Goal: Task Accomplishment & Management: Manage account settings

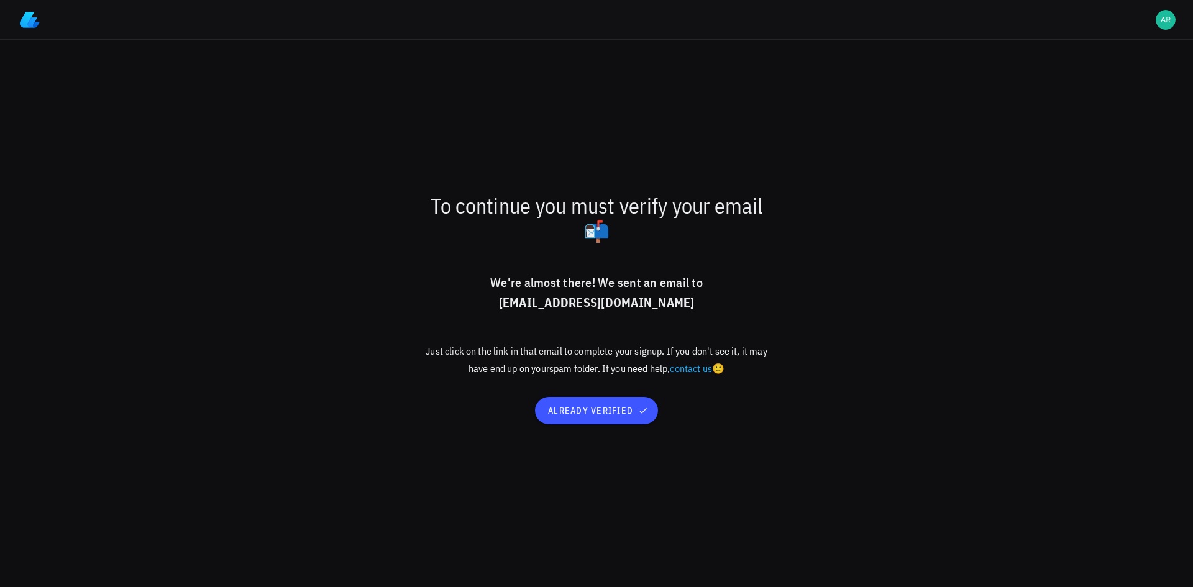
click at [27, 27] on img at bounding box center [30, 20] width 20 height 20
click at [25, 21] on img at bounding box center [30, 20] width 20 height 20
click at [1166, 15] on div "avatar" at bounding box center [1166, 20] width 20 height 20
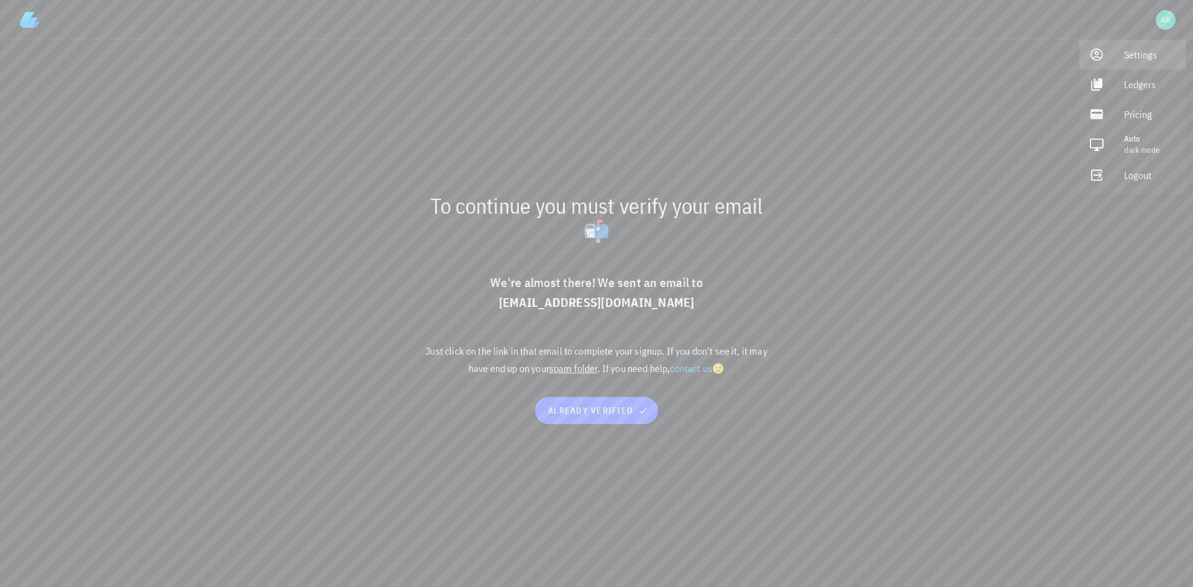
click at [1099, 55] on icon at bounding box center [1096, 54] width 15 height 15
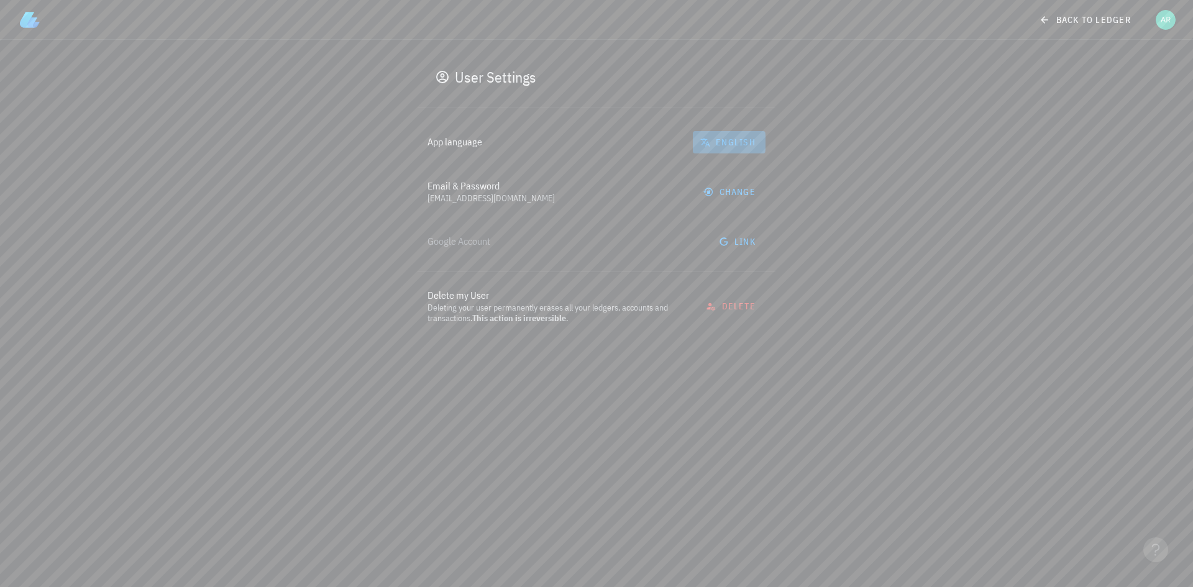
click at [720, 142] on span "English" at bounding box center [729, 142] width 53 height 11
click at [723, 199] on div "Spanish" at bounding box center [729, 205] width 52 height 12
click at [1073, 219] on div "Configuración Idioma de la aplicación Español Email & Contraseña arayamoradanie…" at bounding box center [596, 313] width 1193 height 547
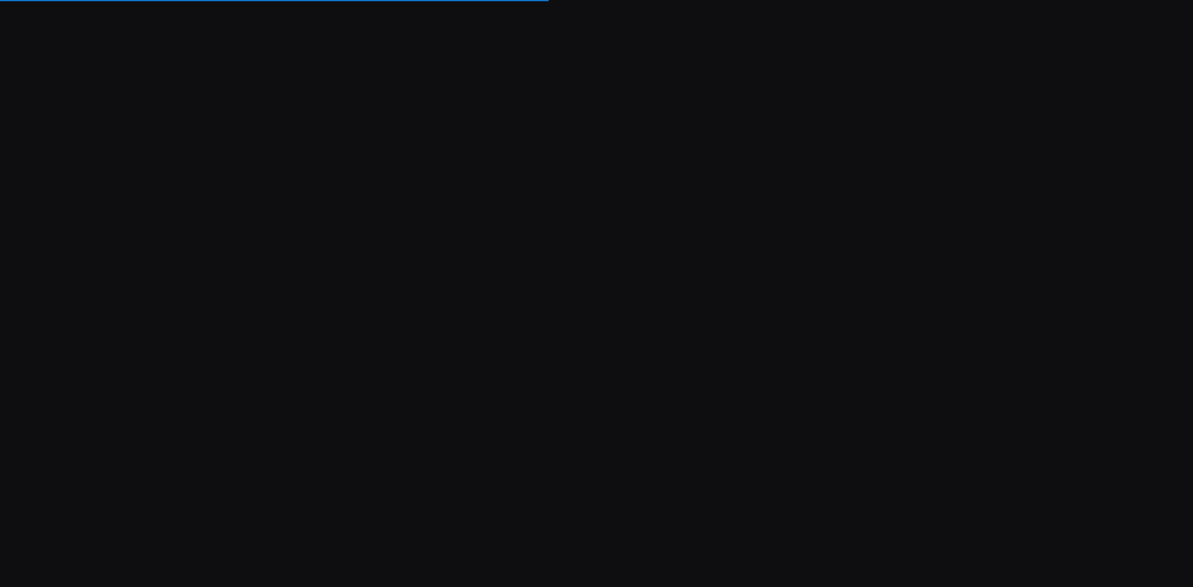
click at [1143, 140] on div "Soporte Computando ledger Importando transacciones Subimos una actualización! 🚀…" at bounding box center [596, 293] width 1193 height 587
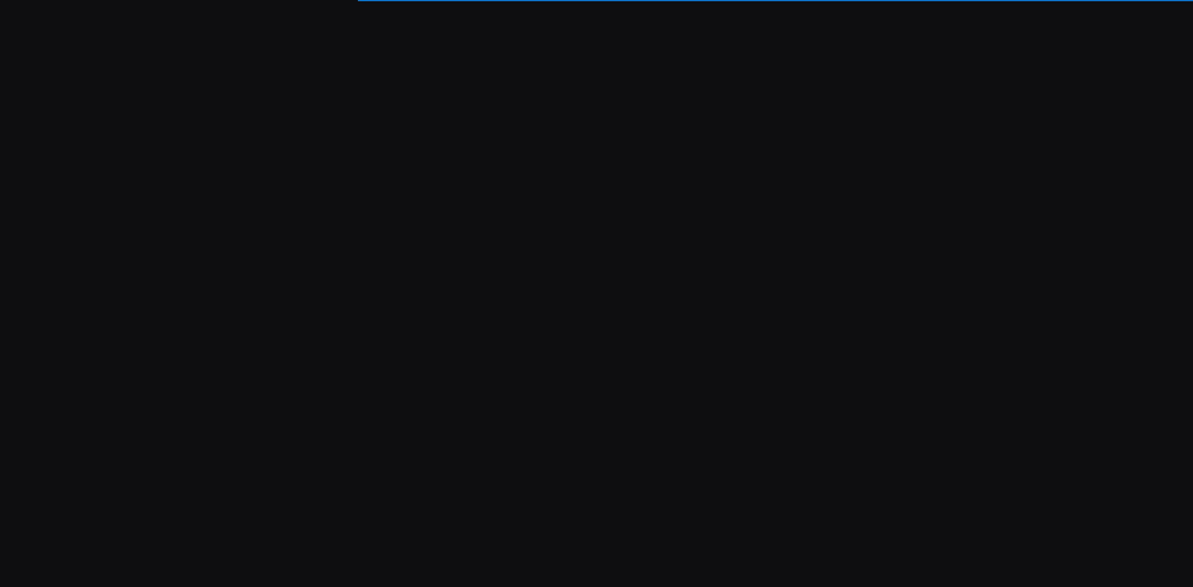
click at [1045, 229] on div "Soporte Computando ledger Importando transacciones Subimos una actualización! 🚀…" at bounding box center [596, 293] width 1193 height 587
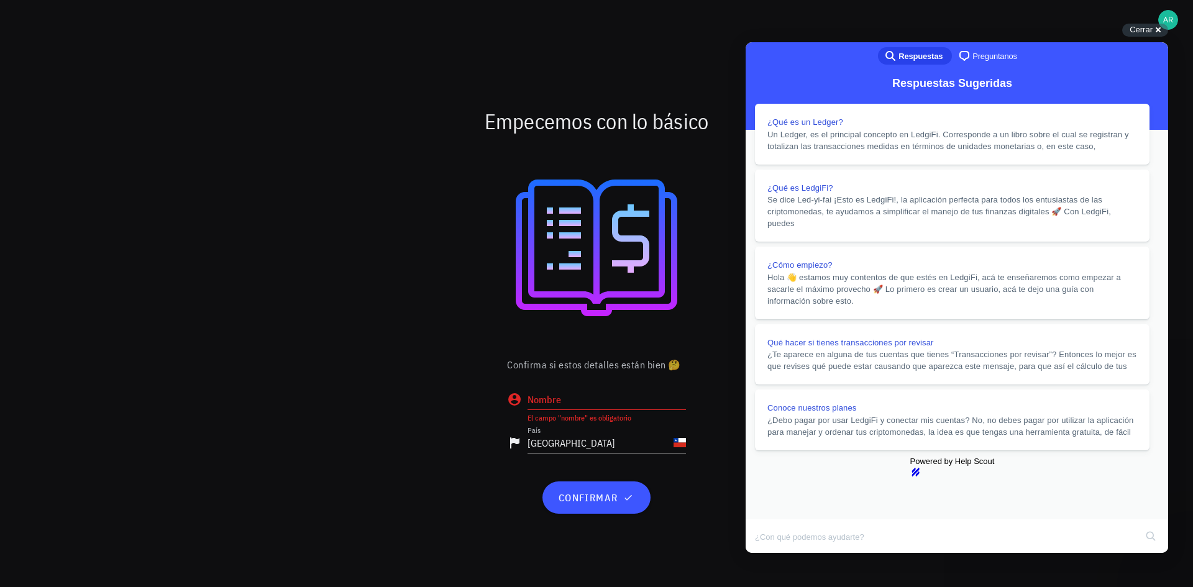
click at [599, 396] on input "Nombre" at bounding box center [607, 400] width 158 height 20
type input "[PERSON_NAME]"
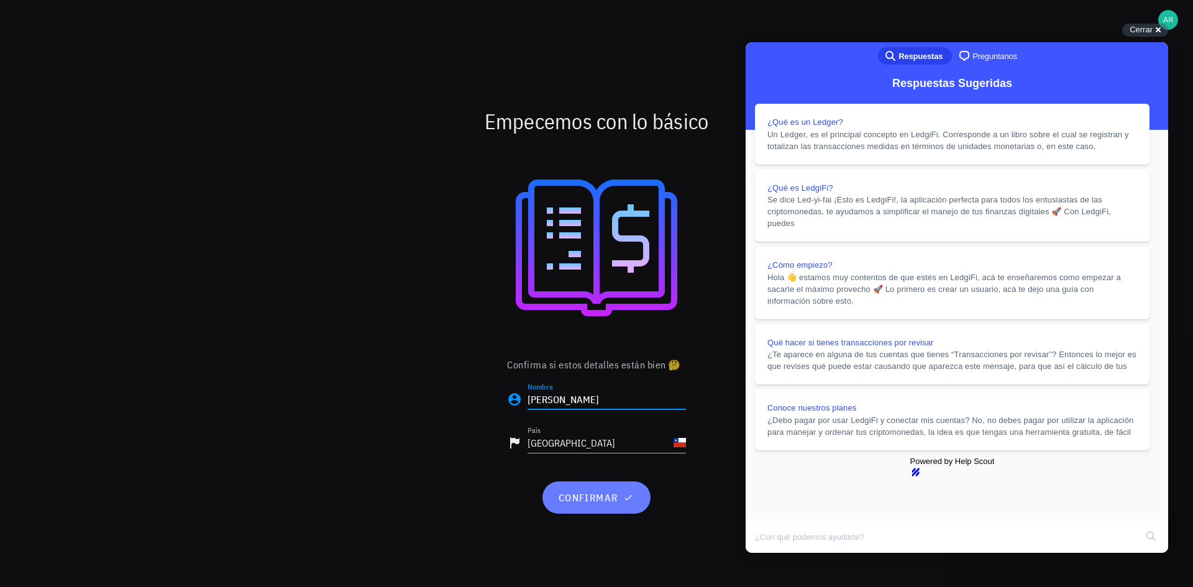
click at [623, 492] on span "confirmar" at bounding box center [596, 498] width 78 height 12
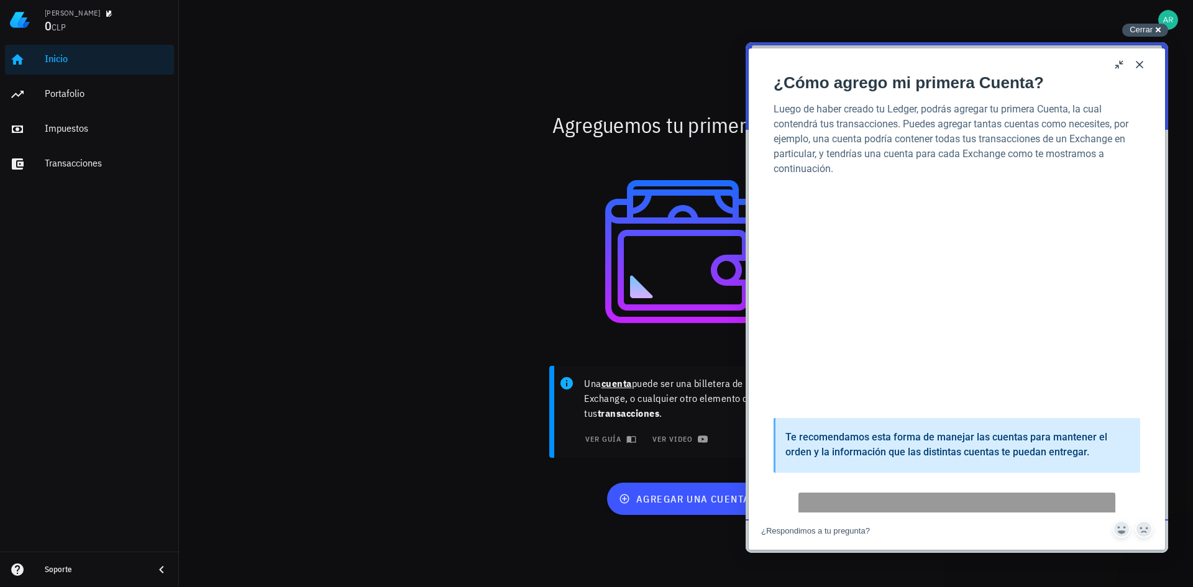
click at [1143, 26] on span "Cerrar" at bounding box center [1141, 29] width 23 height 9
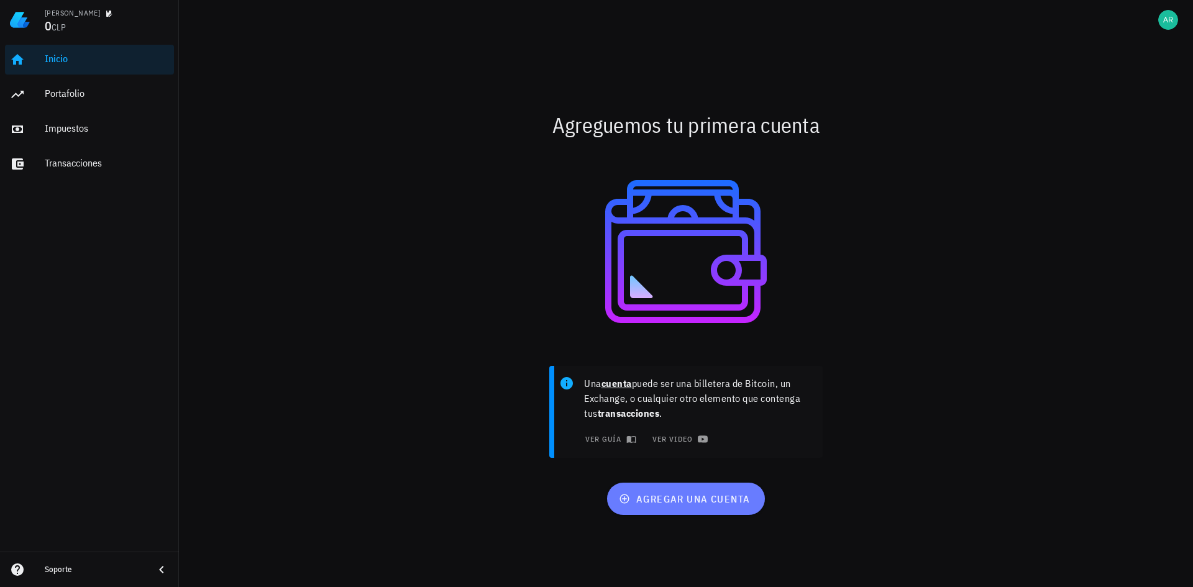
click at [723, 501] on span "agregar una cuenta" at bounding box center [685, 499] width 129 height 12
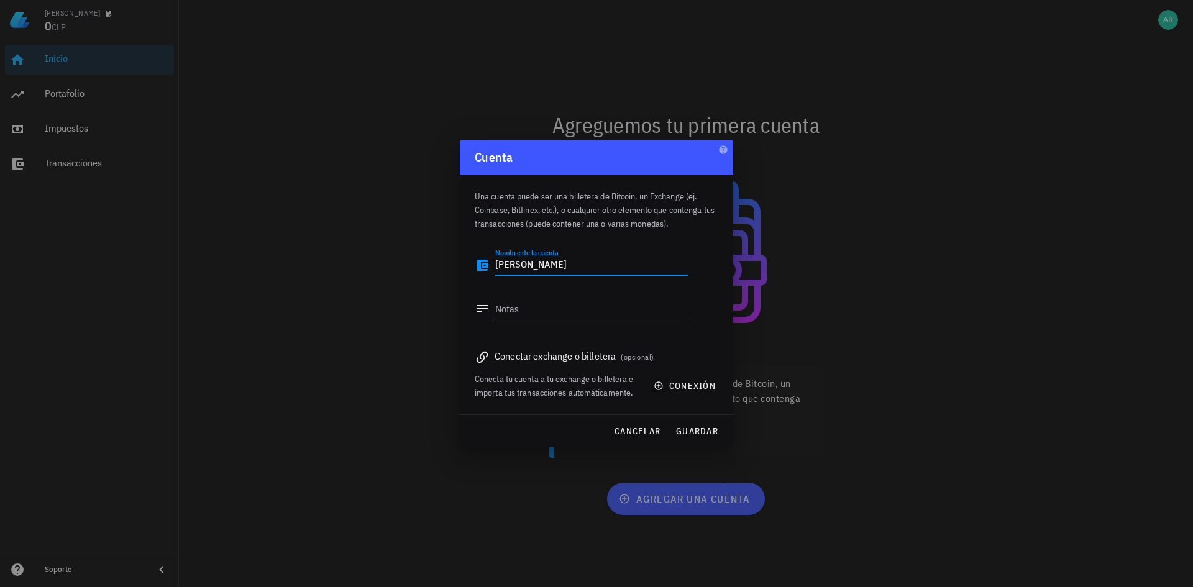
type textarea "[PERSON_NAME]"
click at [550, 308] on textarea "Notas" at bounding box center [591, 309] width 193 height 20
click at [702, 436] on span "guardar" at bounding box center [696, 431] width 43 height 11
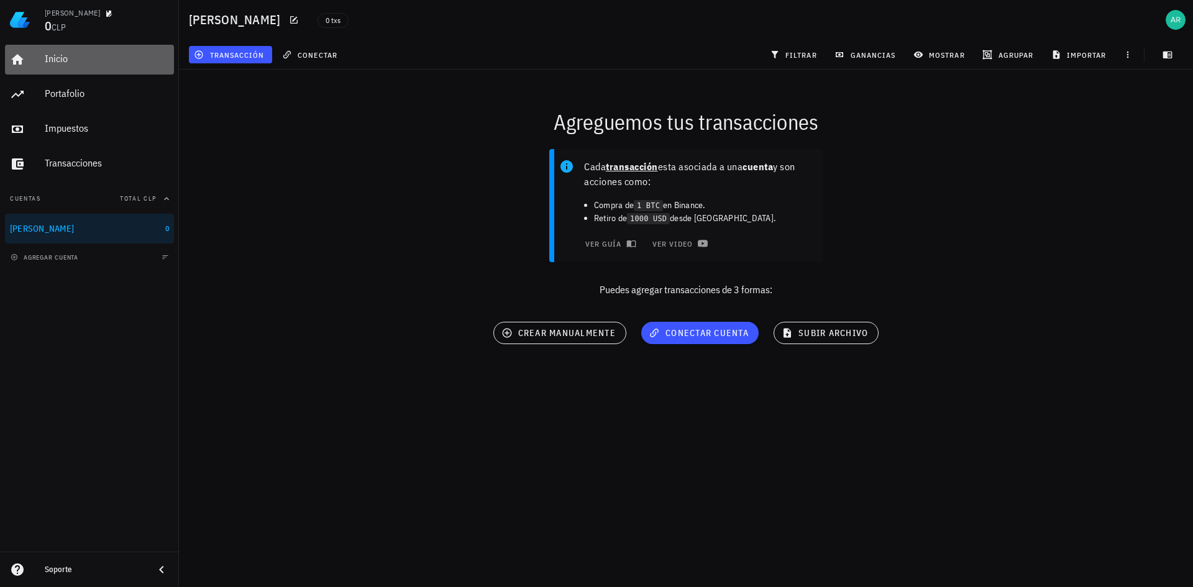
click at [63, 66] on div "Inicio" at bounding box center [107, 59] width 124 height 28
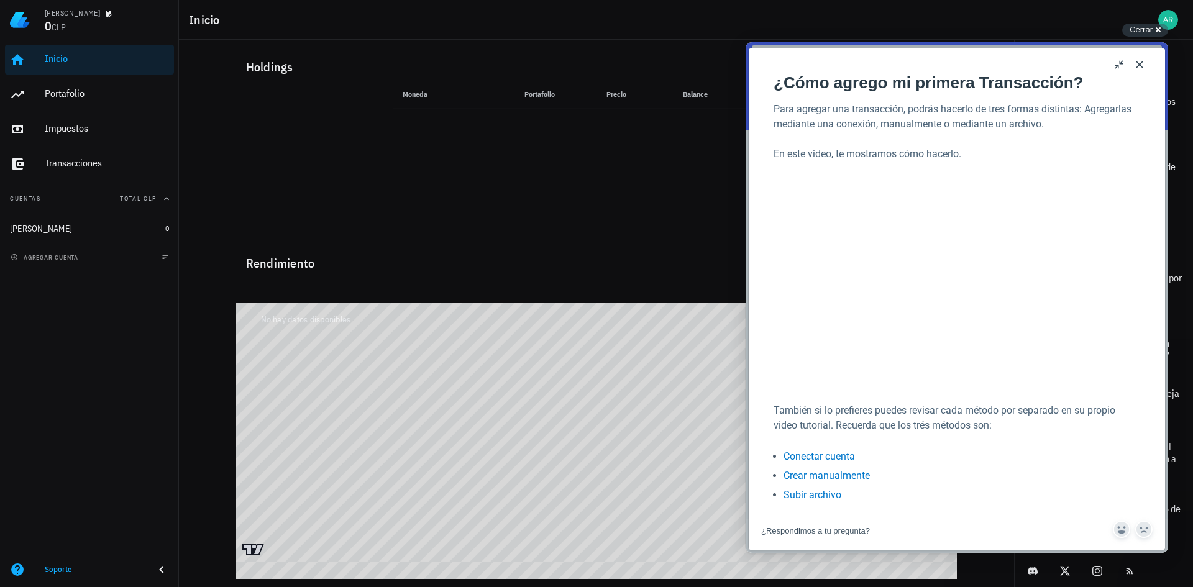
click at [1142, 66] on button "Close" at bounding box center [1140, 65] width 20 height 20
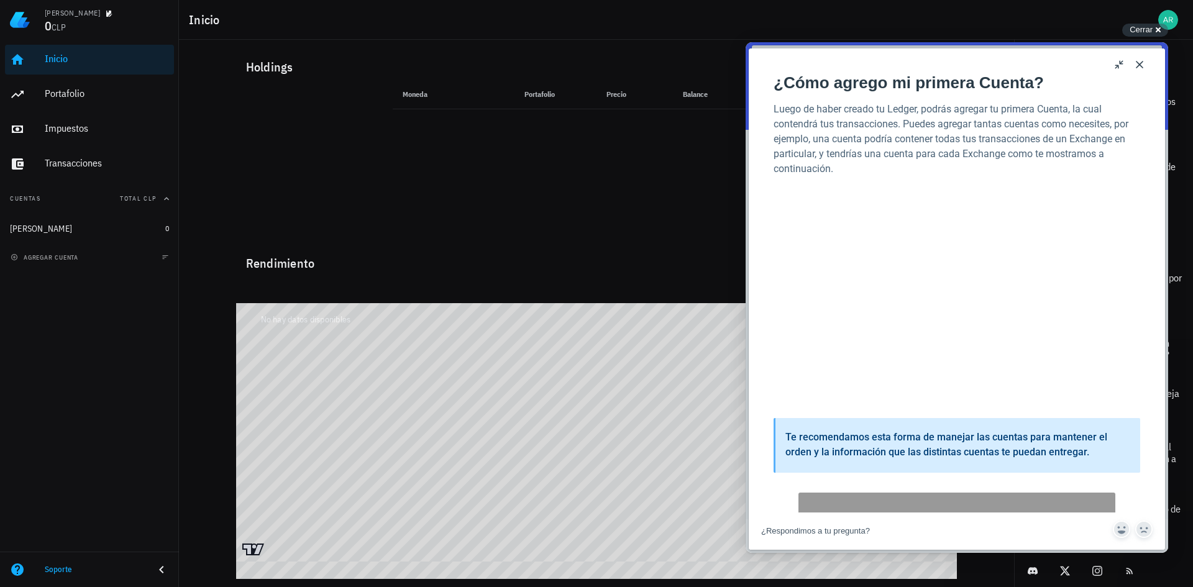
click at [1145, 65] on button "Close" at bounding box center [1140, 65] width 20 height 20
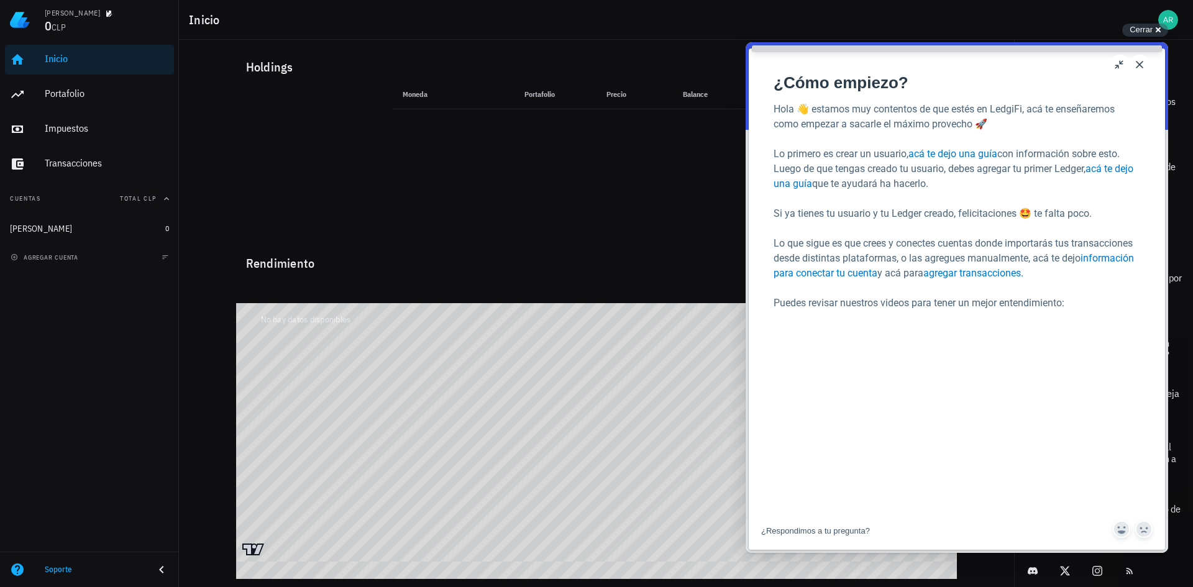
click at [1139, 65] on button "Close" at bounding box center [1140, 65] width 20 height 20
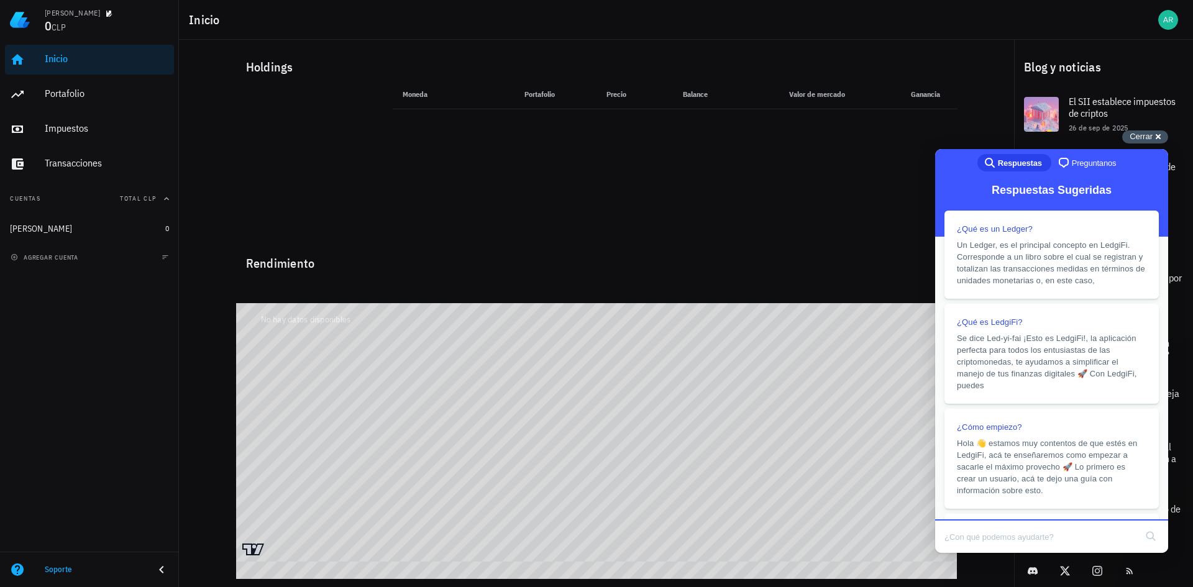
click at [1165, 138] on div "Cerrar cross-small" at bounding box center [1145, 136] width 46 height 13
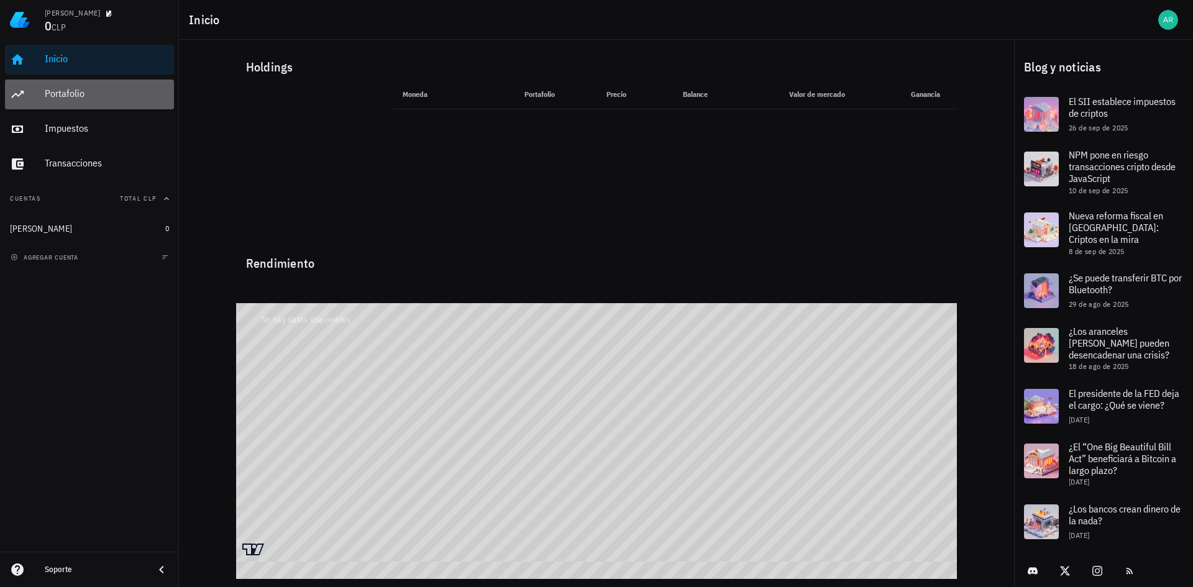
click at [79, 89] on div "Portafolio" at bounding box center [107, 94] width 124 height 12
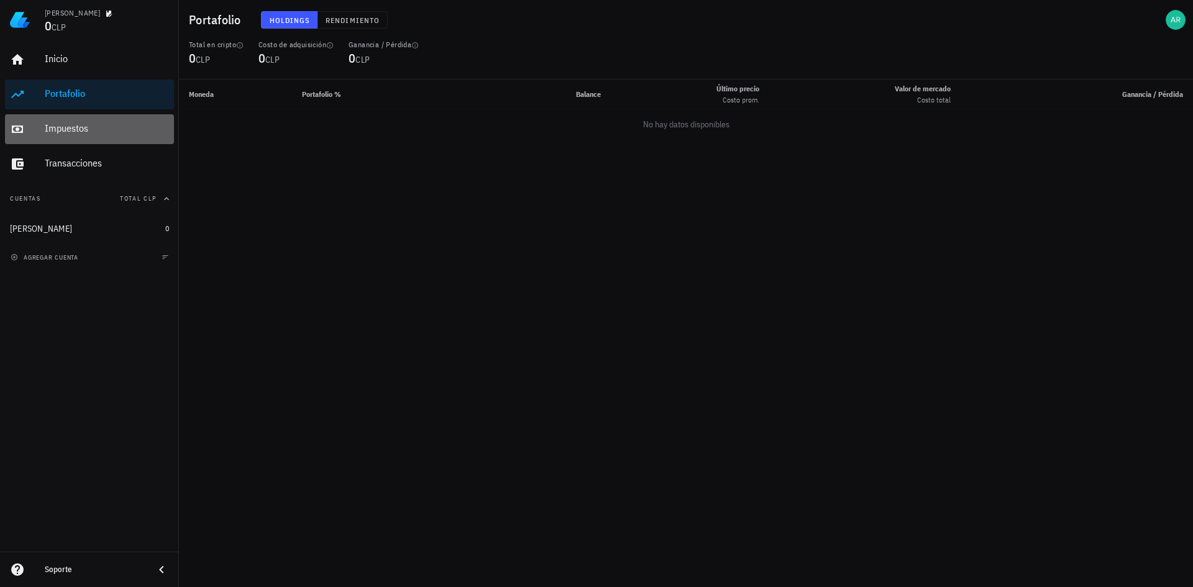
click at [71, 129] on div "Impuestos" at bounding box center [107, 128] width 124 height 12
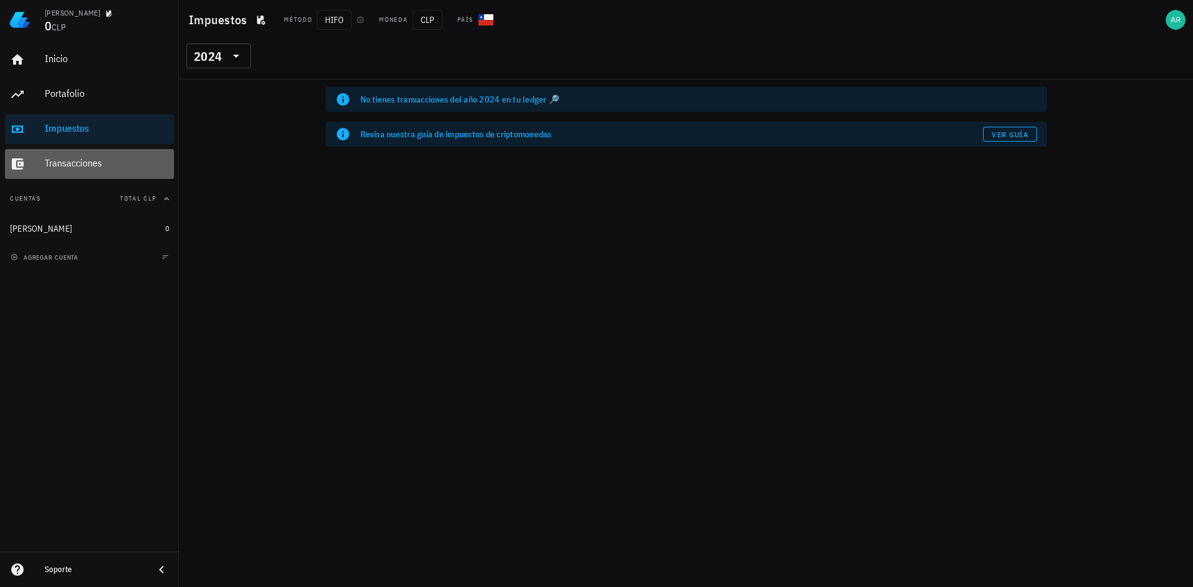
click at [86, 165] on div "Transacciones" at bounding box center [107, 163] width 124 height 12
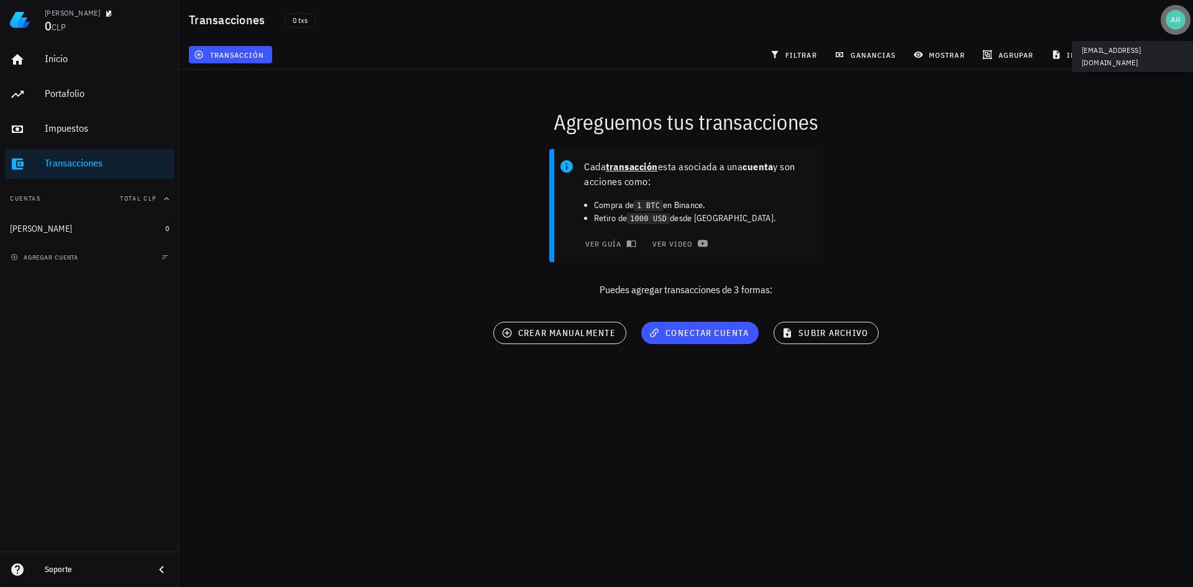
click at [1183, 18] on div "avatar" at bounding box center [1176, 20] width 20 height 20
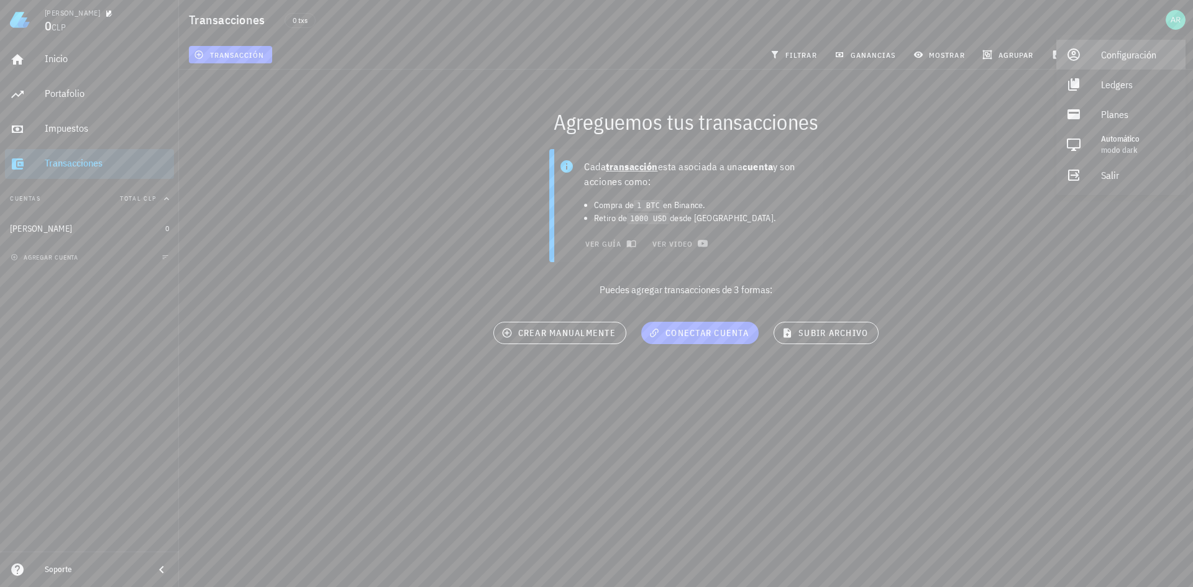
click at [1124, 59] on div "Configuración" at bounding box center [1138, 54] width 75 height 25
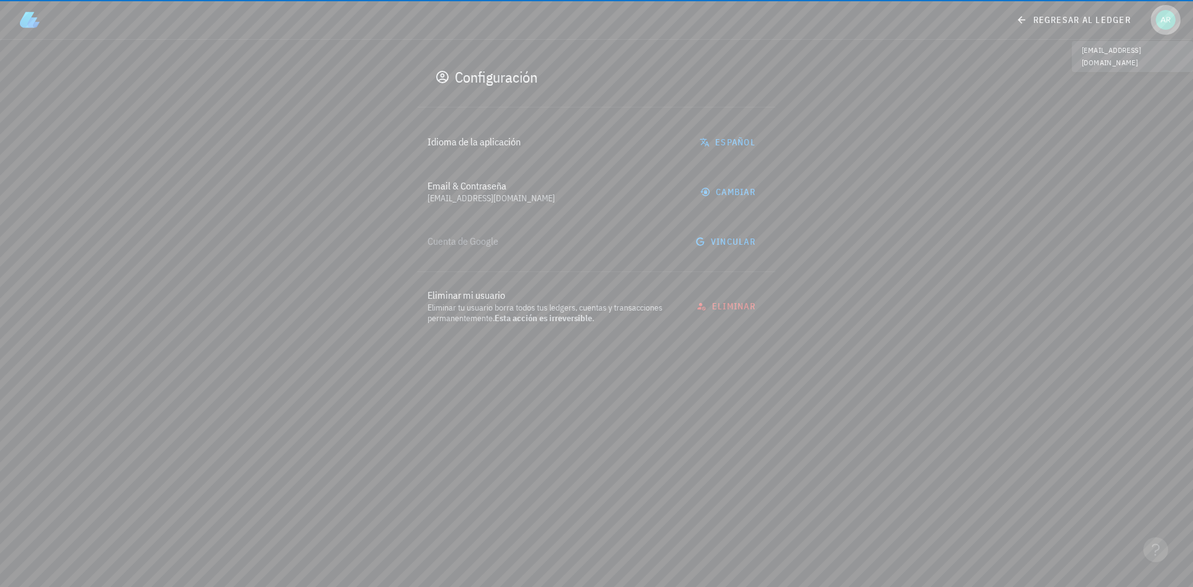
click at [1167, 13] on div "avatar" at bounding box center [1166, 20] width 20 height 20
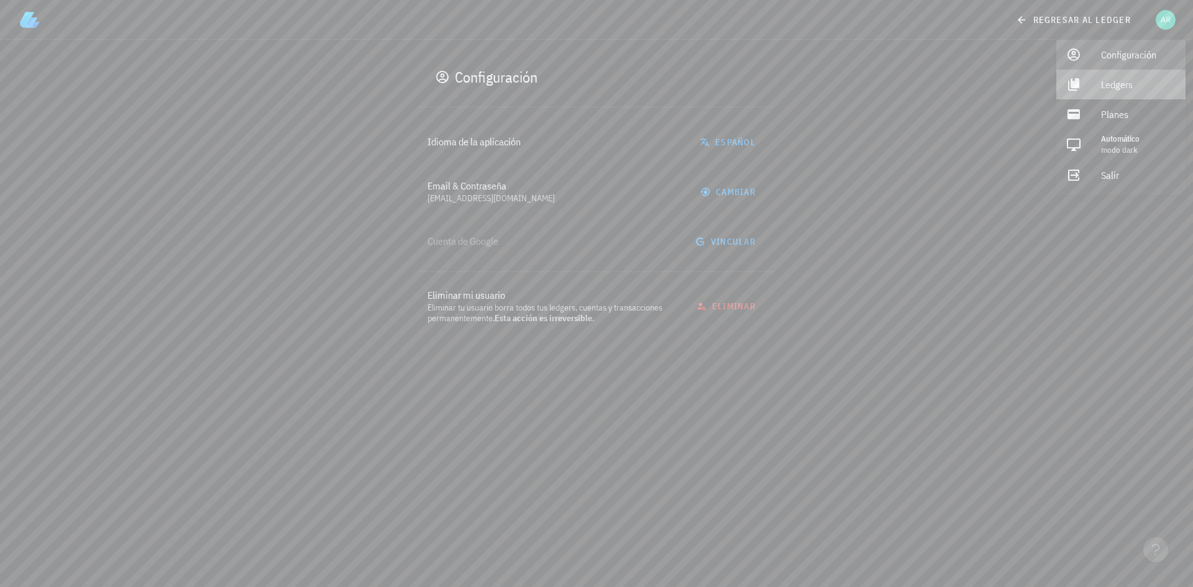
click at [1122, 92] on div "Ledgers" at bounding box center [1138, 84] width 75 height 25
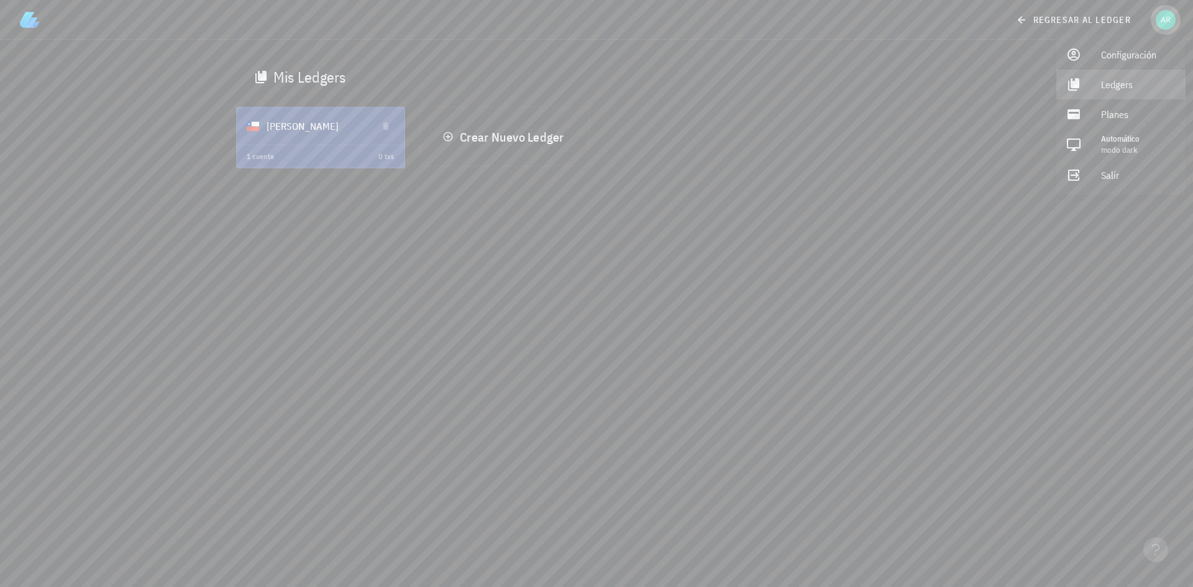
click at [1156, 21] on div "avatar" at bounding box center [1166, 20] width 20 height 20
click at [1158, 31] on button "button" at bounding box center [1166, 20] width 30 height 30
click at [1122, 112] on div "Planes" at bounding box center [1138, 114] width 75 height 25
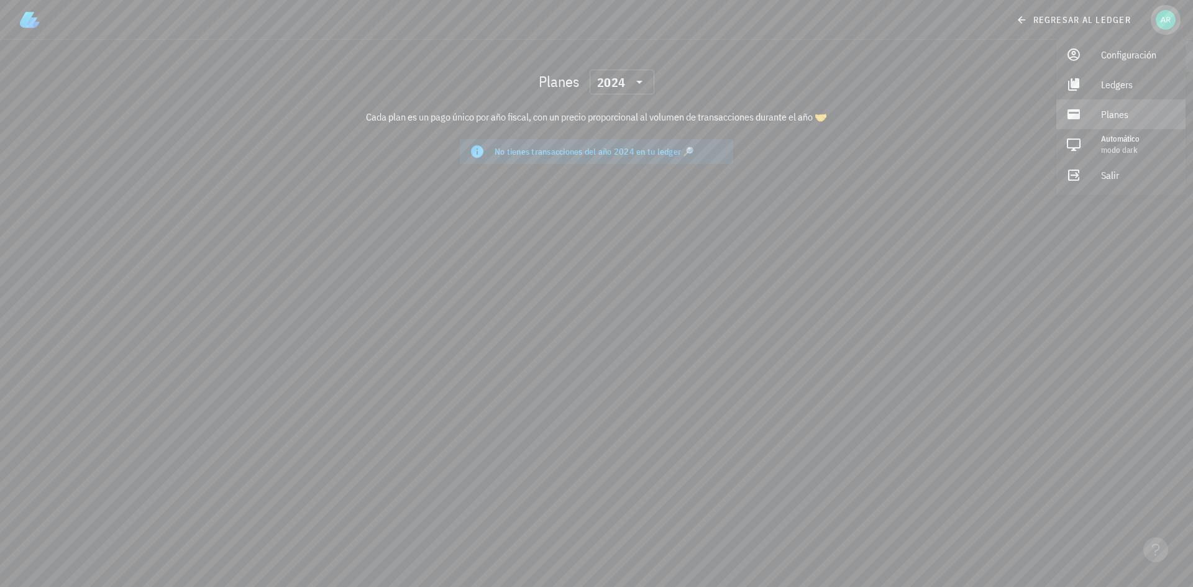
click at [1157, 19] on div "avatar" at bounding box center [1166, 20] width 20 height 20
click at [1160, 23] on div "avatar" at bounding box center [1166, 20] width 20 height 20
click at [1114, 139] on div "Automático" at bounding box center [1138, 139] width 75 height 10
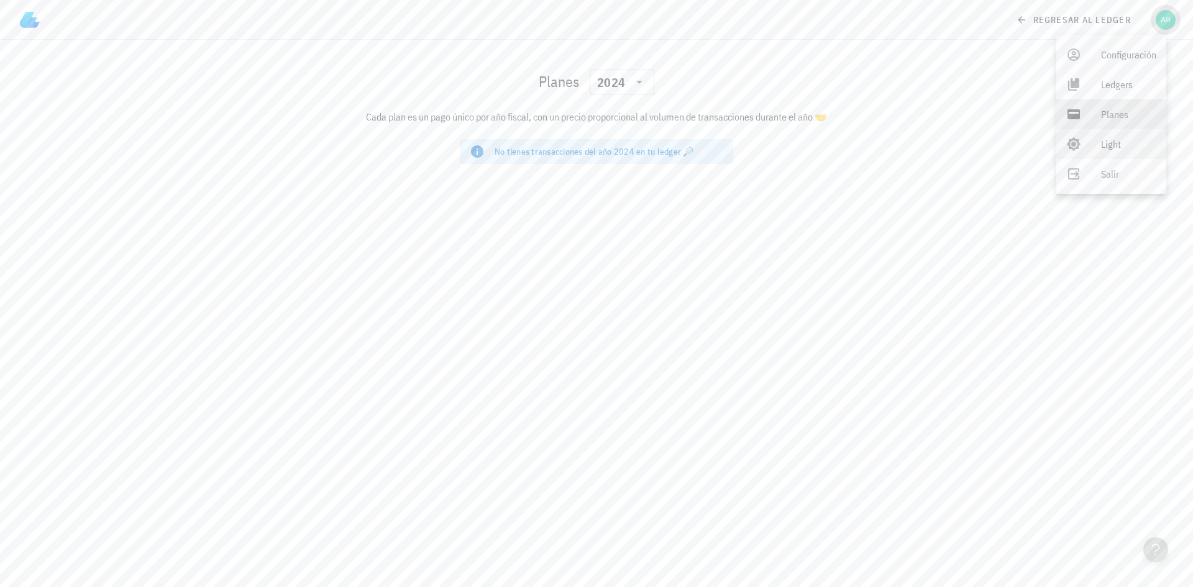
click at [1158, 17] on div "avatar" at bounding box center [1166, 20] width 20 height 20
click at [1165, 15] on div "avatar" at bounding box center [1166, 20] width 20 height 20
click at [1037, 21] on span "regresar al ledger" at bounding box center [1075, 19] width 112 height 11
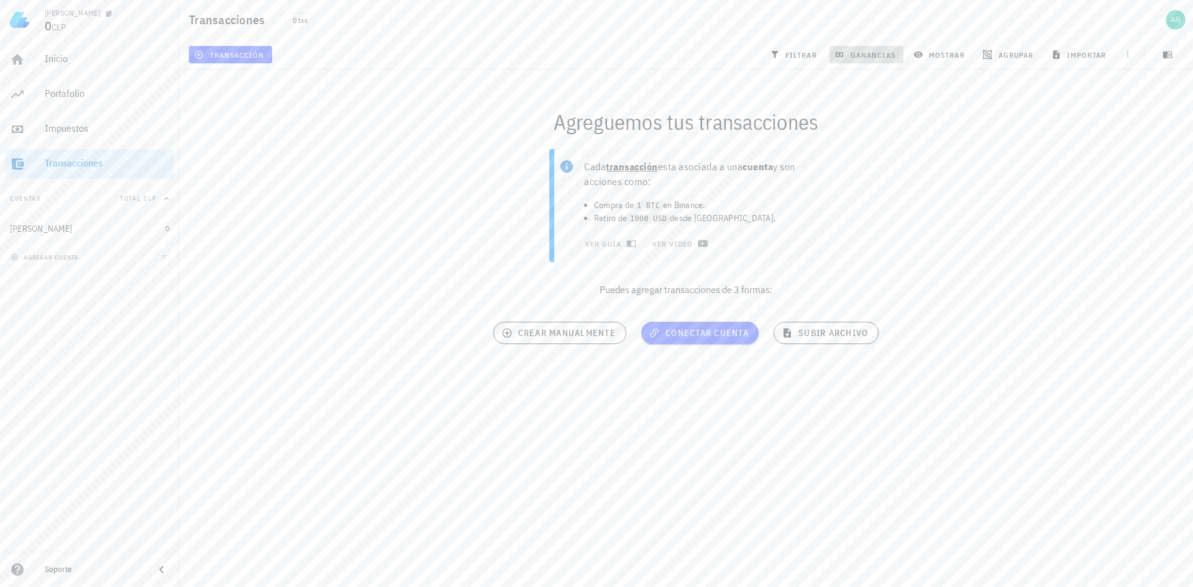
click at [864, 52] on span "ganancias" at bounding box center [866, 55] width 58 height 10
click at [43, 65] on link "Inicio" at bounding box center [89, 60] width 169 height 30
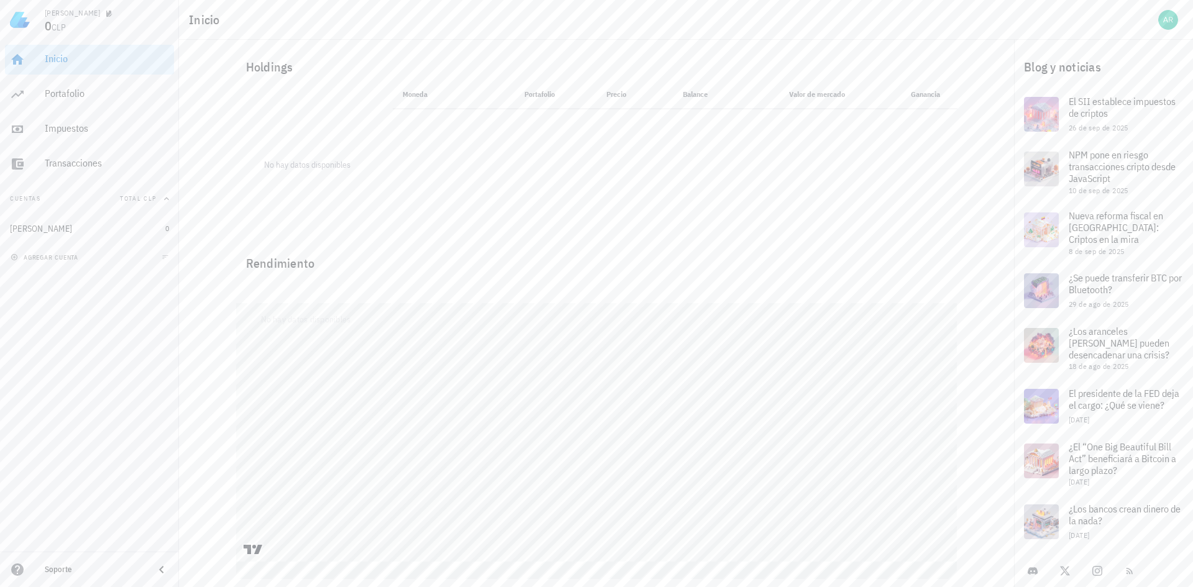
click at [316, 25] on div "Inicio" at bounding box center [686, 20] width 1014 height 40
click at [64, 62] on div "Inicio" at bounding box center [107, 59] width 124 height 12
click at [65, 75] on div "Inicio [GEOGRAPHIC_DATA] Impuestos [GEOGRAPHIC_DATA]" at bounding box center [89, 112] width 169 height 144
click at [62, 86] on div "Portafolio" at bounding box center [107, 94] width 124 height 28
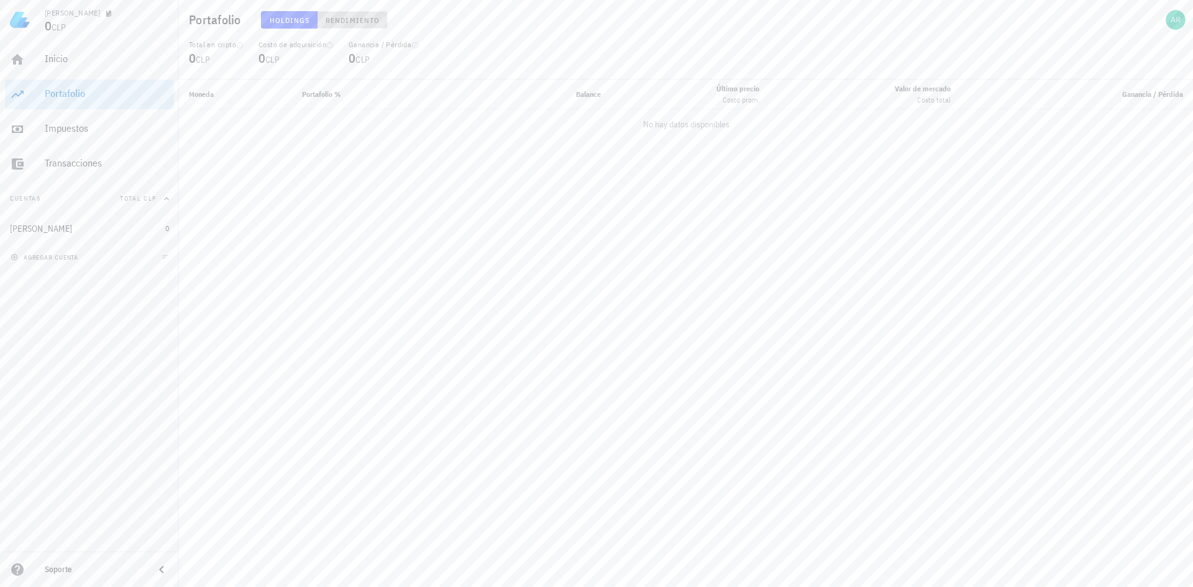
click at [356, 22] on span "Rendimiento" at bounding box center [352, 20] width 55 height 9
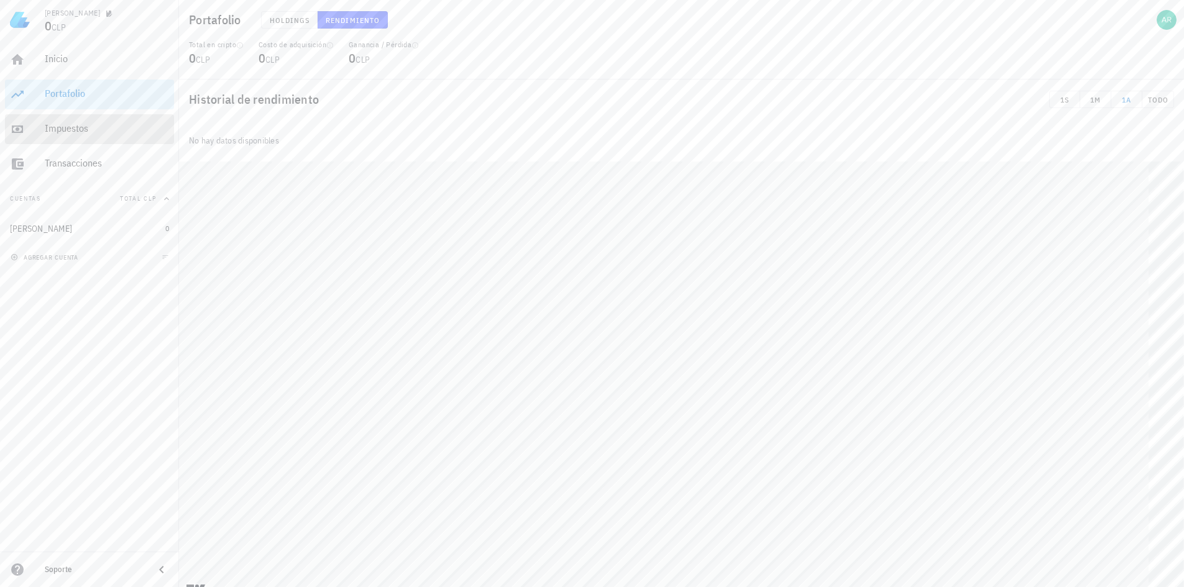
click at [107, 131] on div "Impuestos" at bounding box center [107, 128] width 124 height 12
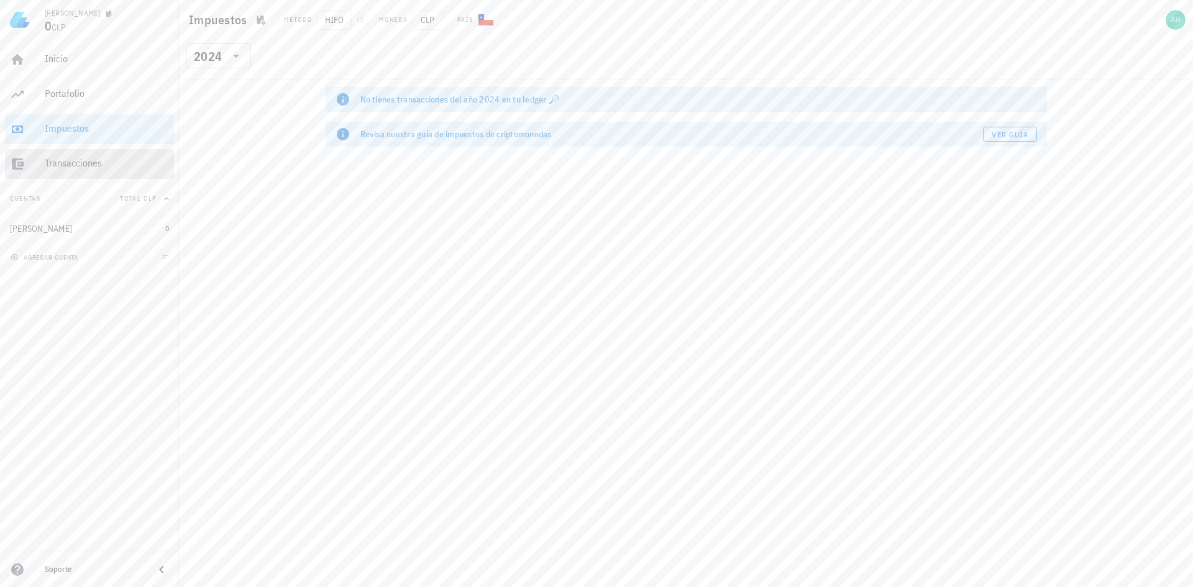
click at [88, 160] on div "Transacciones" at bounding box center [107, 163] width 124 height 12
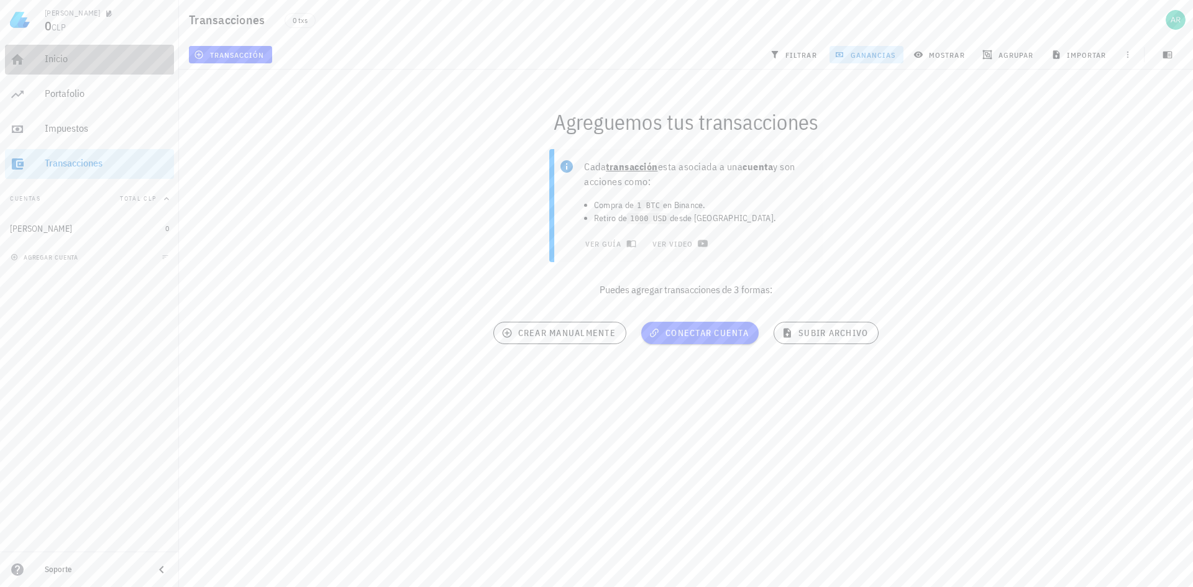
click at [60, 58] on div "Inicio" at bounding box center [107, 59] width 124 height 12
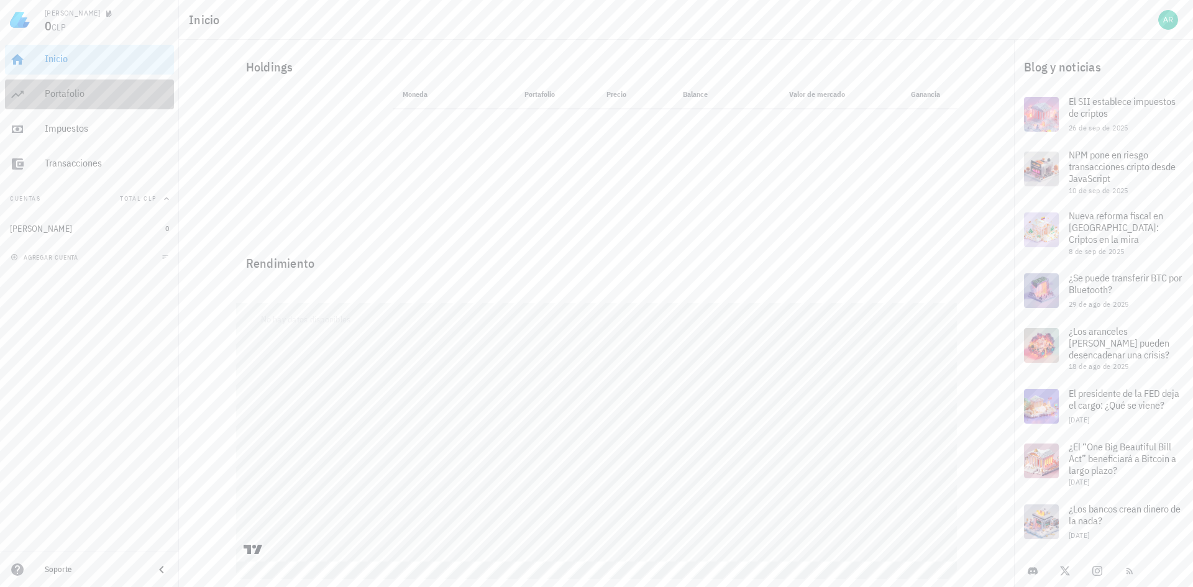
click at [68, 101] on div "Portafolio" at bounding box center [107, 94] width 124 height 28
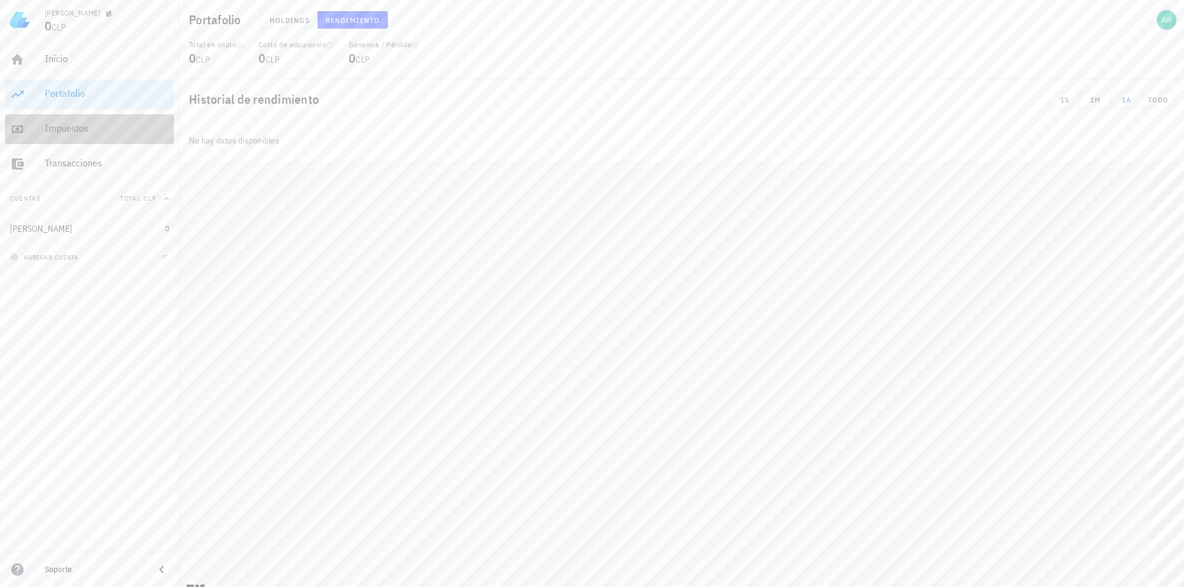
click at [61, 126] on div "Impuestos" at bounding box center [107, 128] width 124 height 12
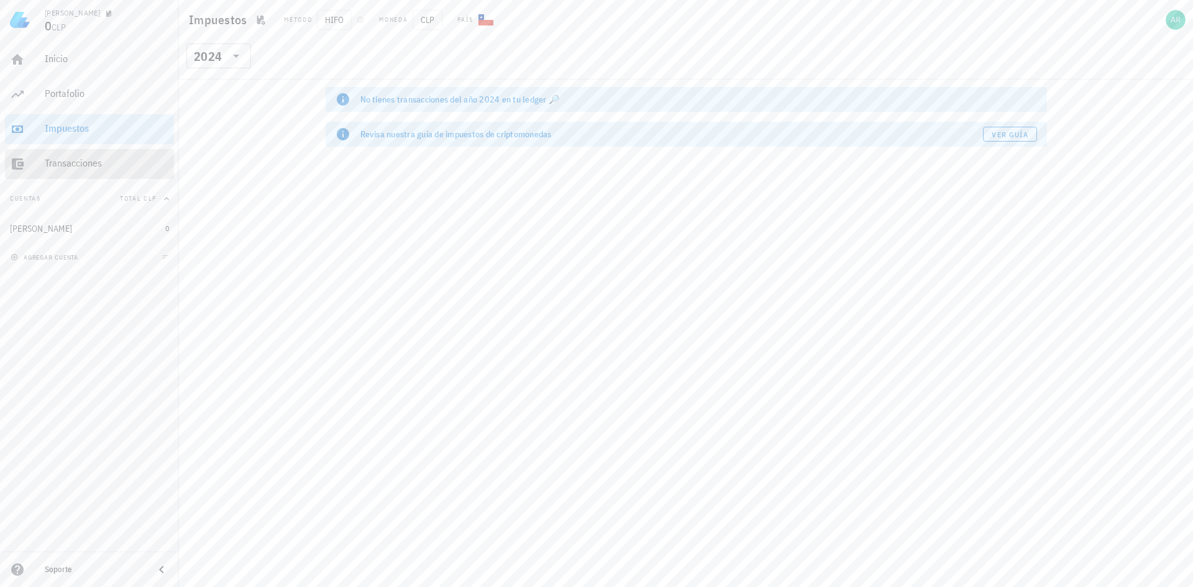
click at [74, 149] on link "Transacciones" at bounding box center [89, 164] width 169 height 30
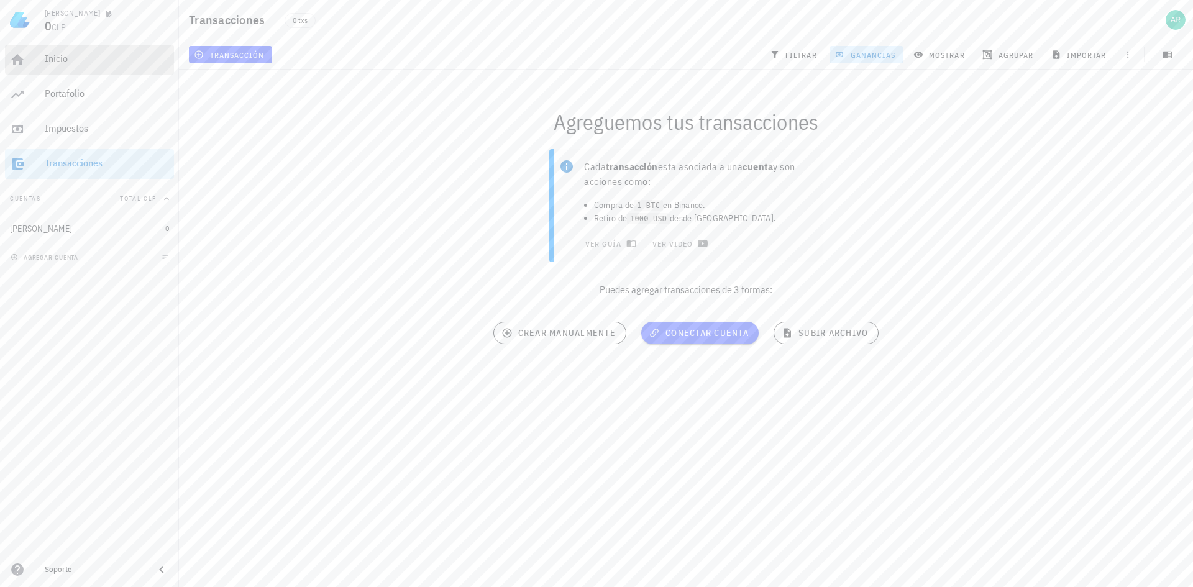
click at [60, 62] on div "Inicio" at bounding box center [107, 59] width 124 height 12
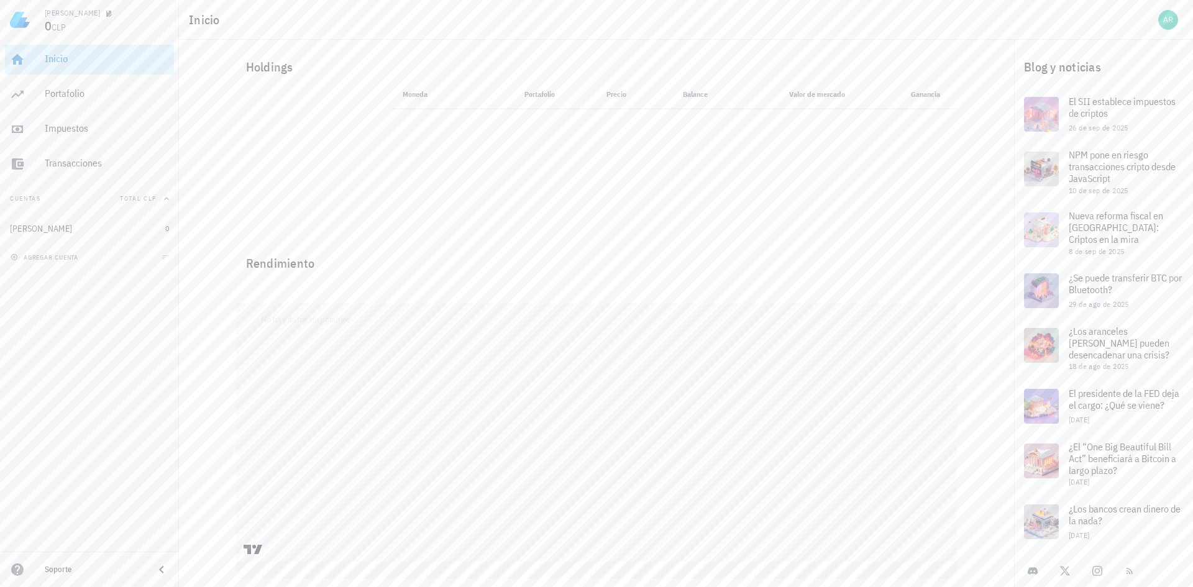
click at [66, 64] on div "Inicio" at bounding box center [107, 59] width 124 height 12
click at [256, 550] on icon at bounding box center [253, 549] width 19 height 9
click at [68, 86] on div "Portafolio" at bounding box center [107, 94] width 124 height 28
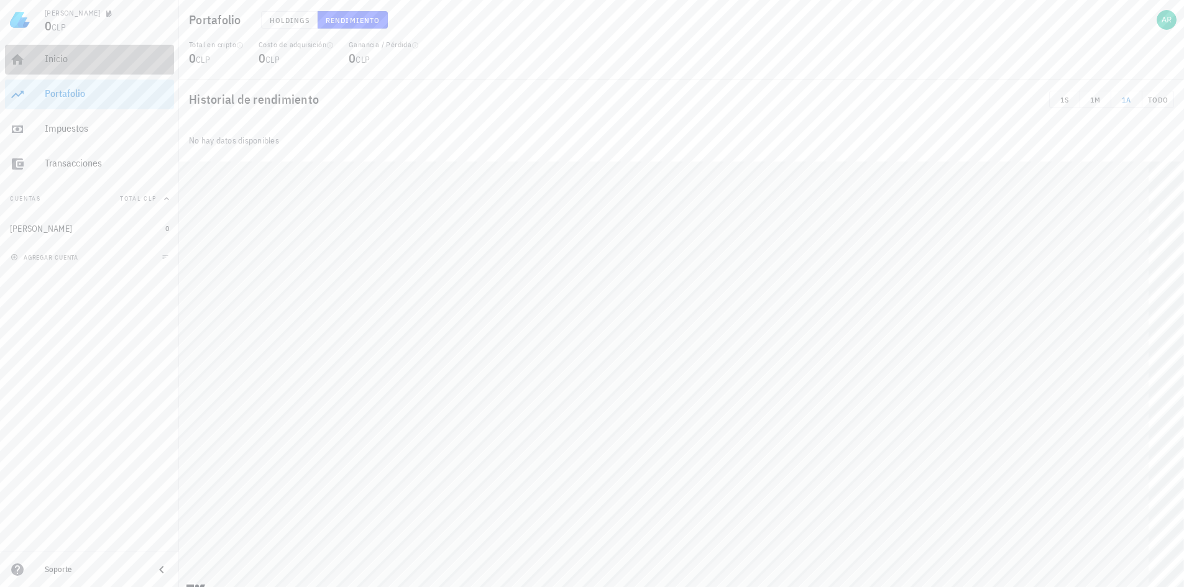
click at [70, 65] on div "Inicio" at bounding box center [107, 59] width 124 height 12
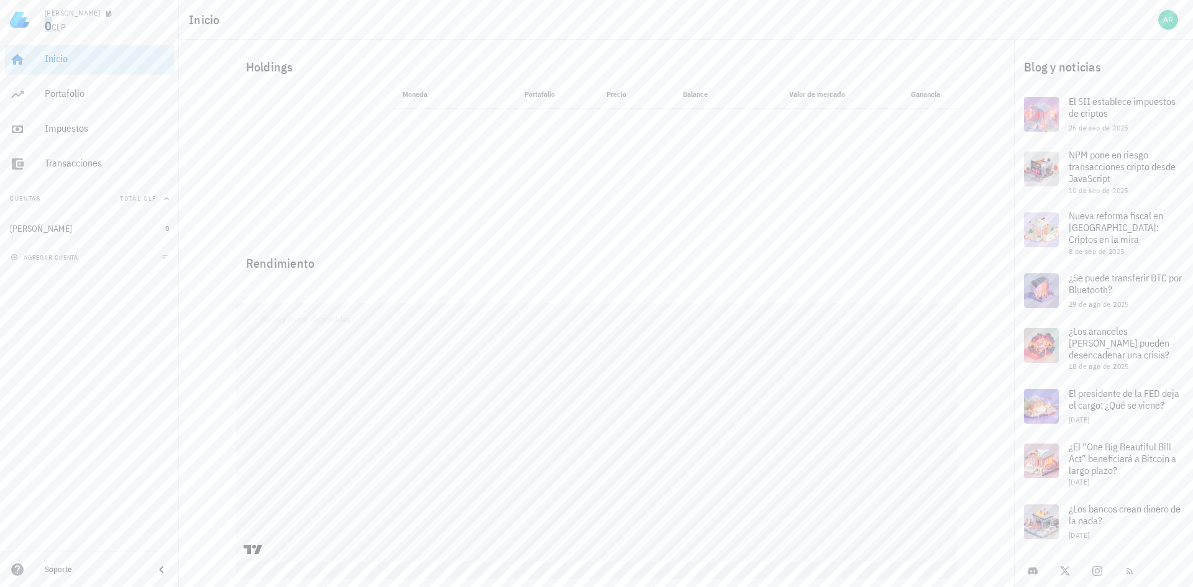
click at [48, 30] on span "0" at bounding box center [48, 25] width 7 height 17
click at [28, 24] on img at bounding box center [20, 20] width 20 height 20
click at [78, 229] on icon "button" at bounding box center [81, 229] width 6 height 6
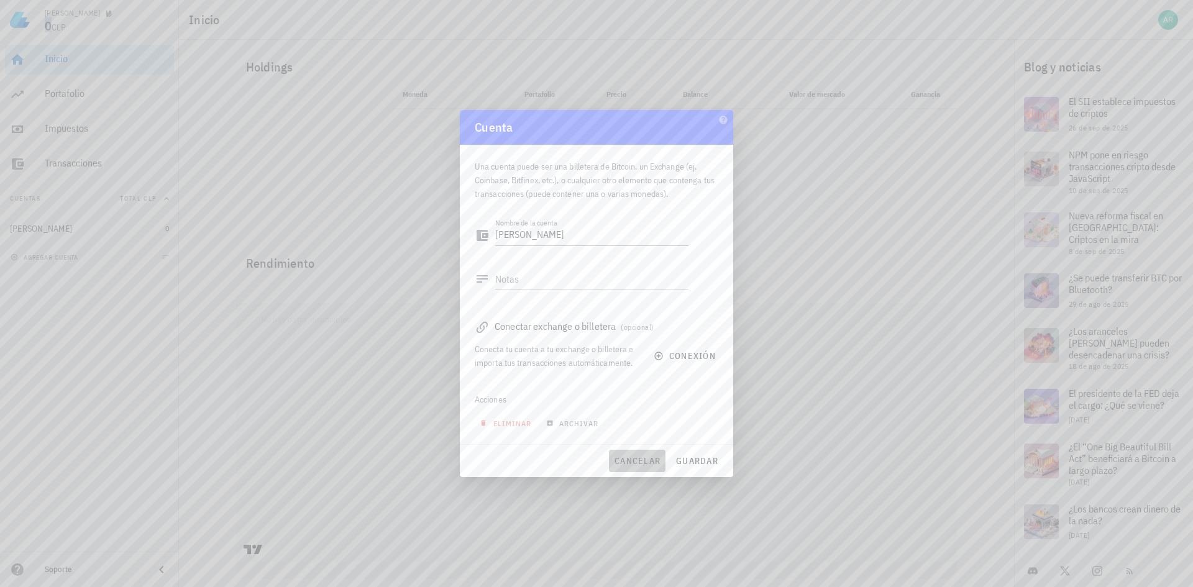
click at [638, 464] on span "cancelar" at bounding box center [637, 461] width 47 height 11
